Goal: Transaction & Acquisition: Purchase product/service

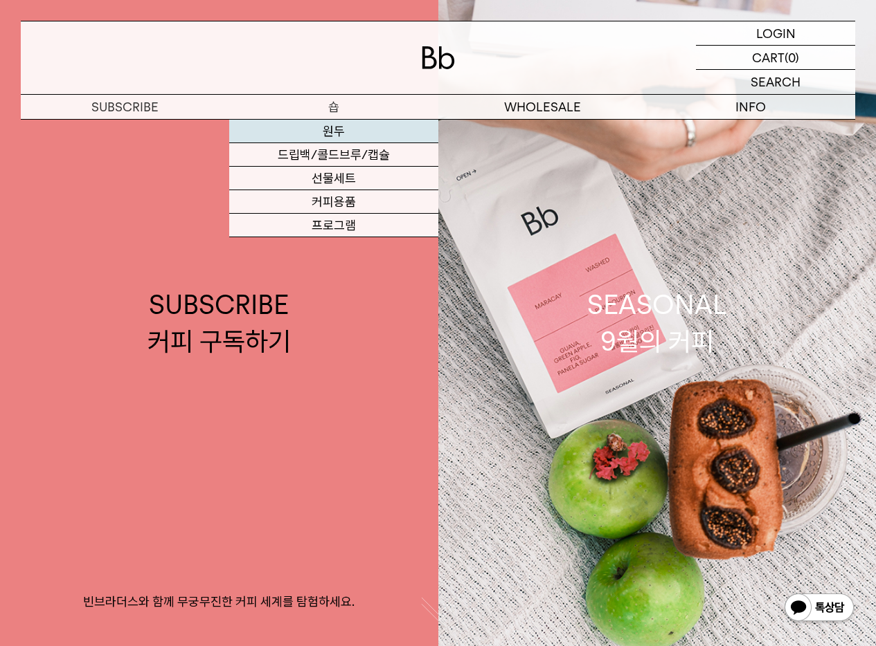
click at [337, 132] on link "원두" at bounding box center [333, 132] width 208 height 24
